Goal: Task Accomplishment & Management: Use online tool/utility

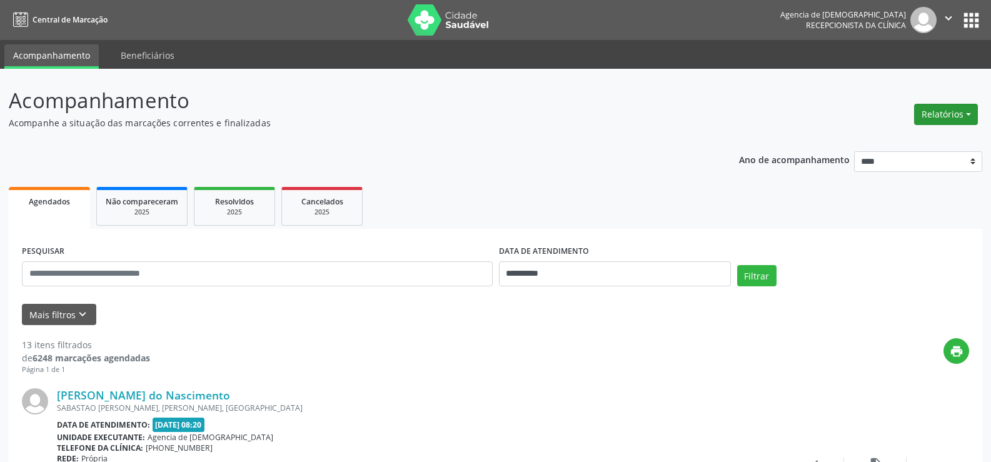
click at [952, 121] on button "Relatórios" at bounding box center [946, 114] width 64 height 21
click at [916, 139] on link "Agendamentos" at bounding box center [911, 142] width 134 height 18
select select "*"
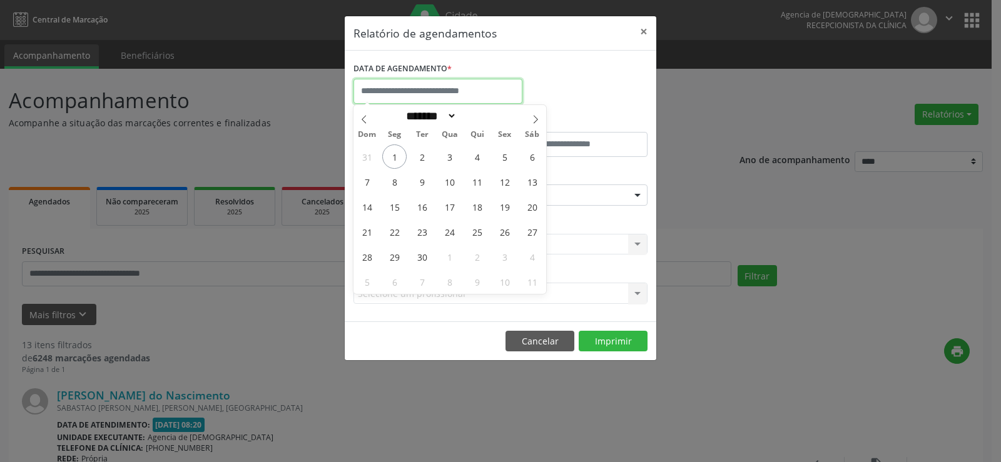
click at [478, 93] on input "text" at bounding box center [437, 91] width 169 height 25
click at [423, 154] on span "2" at bounding box center [422, 156] width 24 height 24
type input "**********"
click at [423, 154] on span "2" at bounding box center [422, 156] width 24 height 24
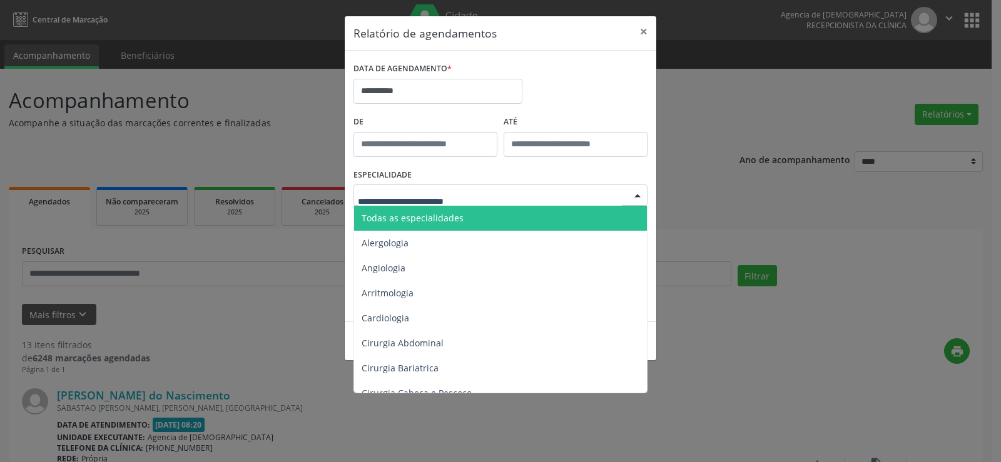
click at [475, 213] on span "Todas as especialidades" at bounding box center [501, 218] width 295 height 25
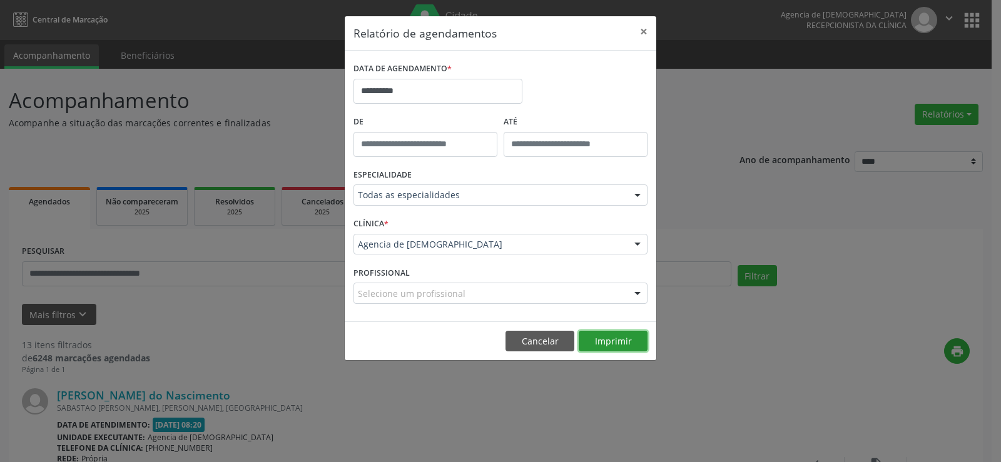
click at [614, 332] on button "Imprimir" at bounding box center [613, 341] width 69 height 21
